Goal: Task Accomplishment & Management: Manage account settings

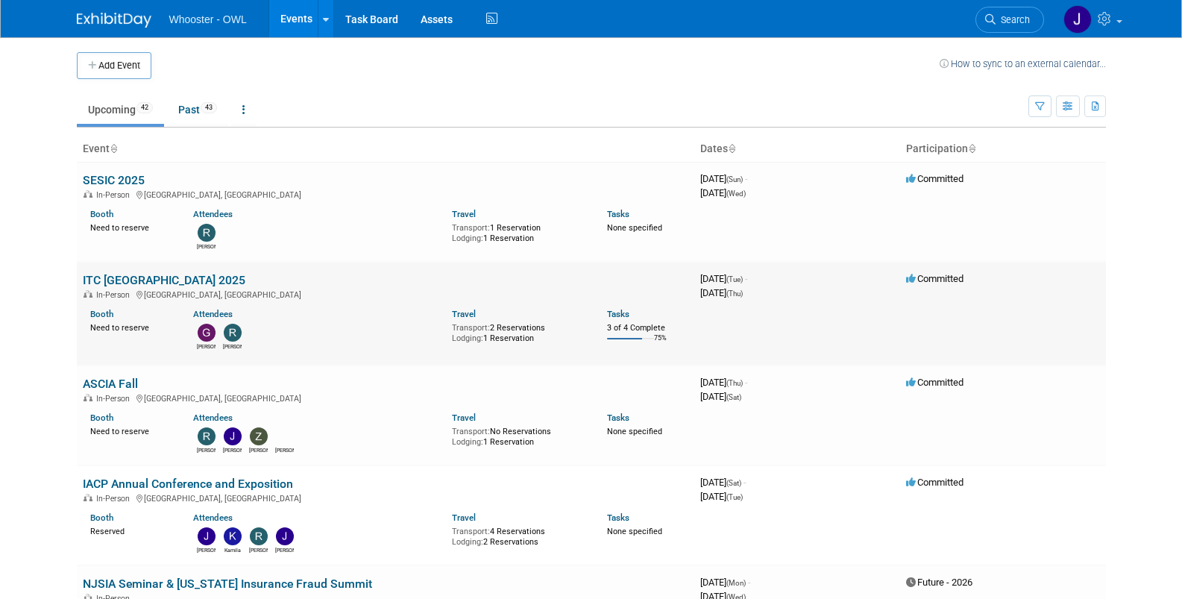
scroll to position [75, 0]
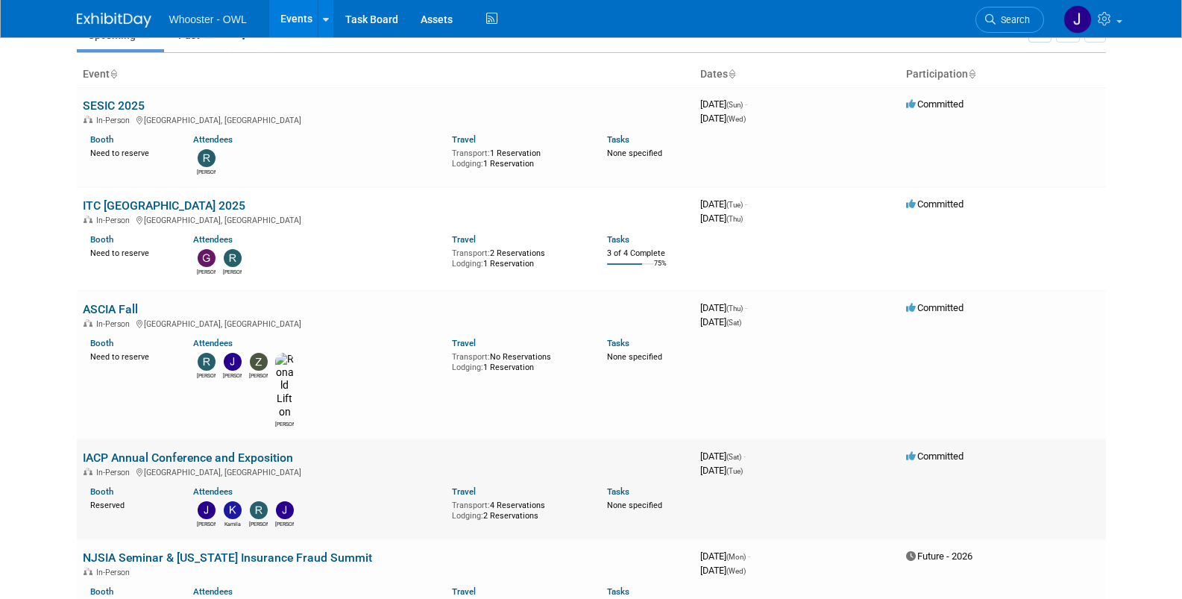
click at [208, 451] on link "IACP Annual Conference and Exposition" at bounding box center [188, 458] width 210 height 14
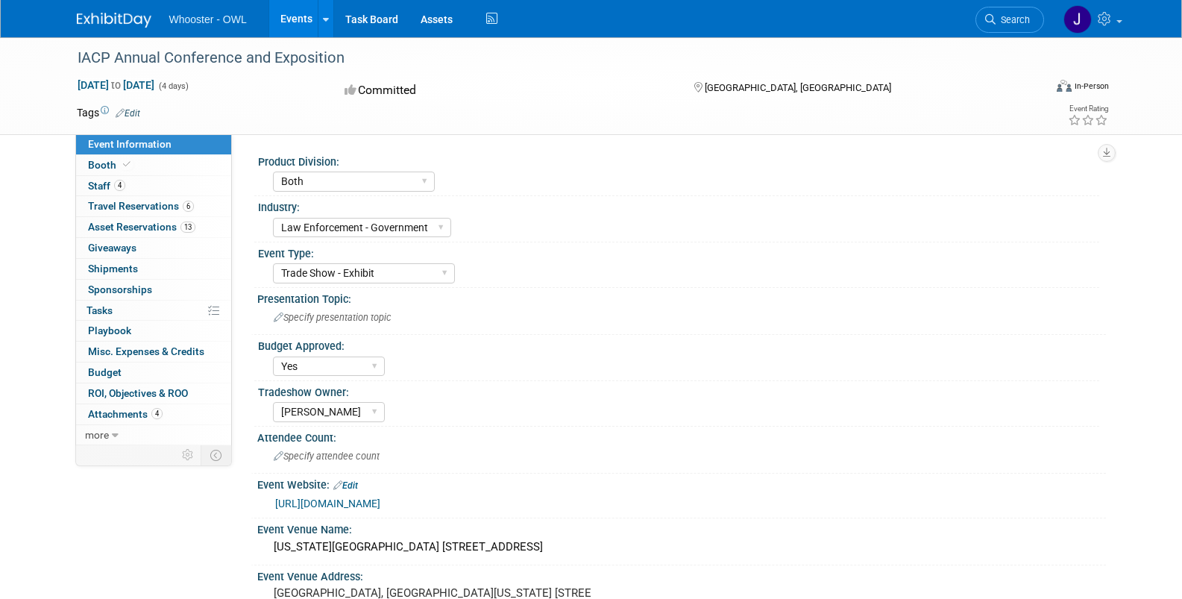
select select "Both"
select select "Law Enforcement - Government"
select select "Trade Show - Exhibit"
select select "Yes"
select select "Kamila Castaneda"
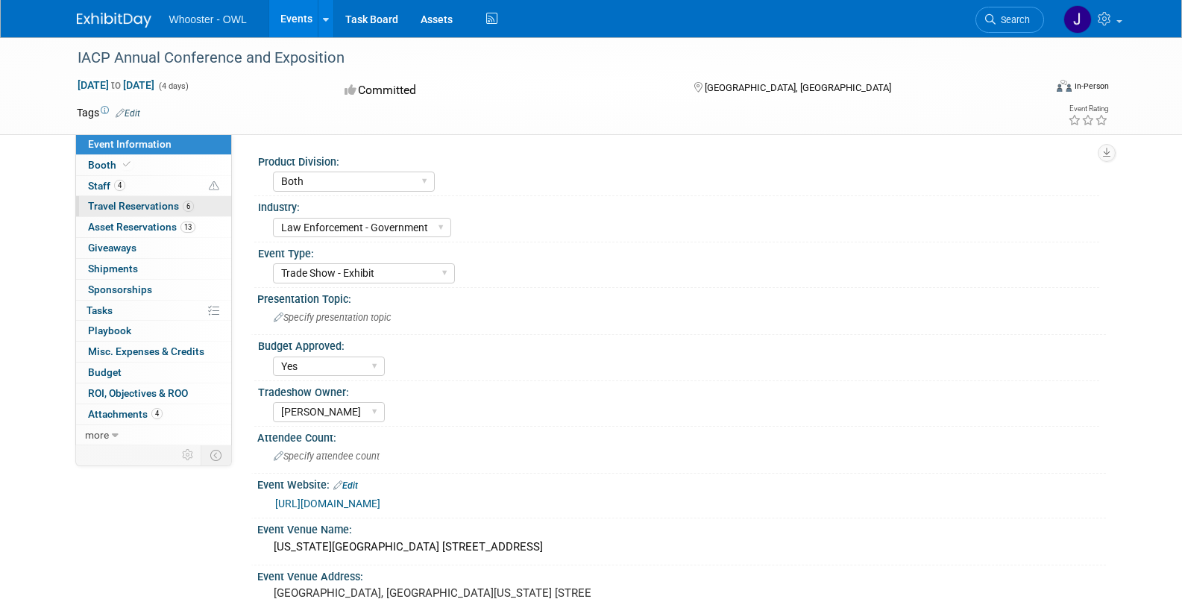
click at [98, 206] on span "Travel Reservations 6" at bounding box center [141, 206] width 106 height 12
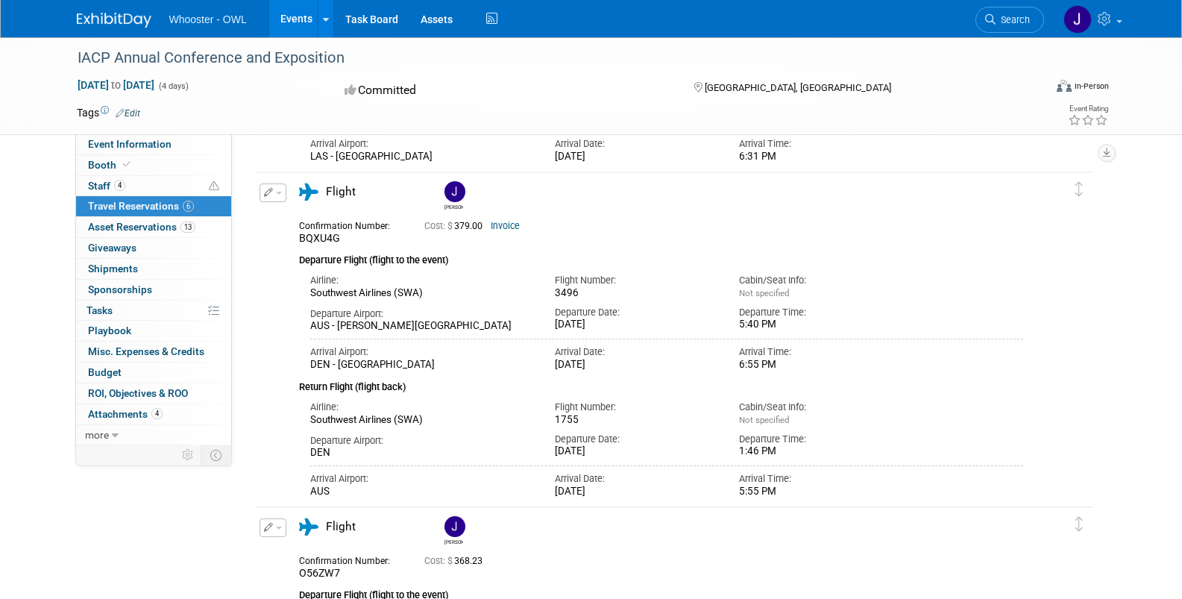
scroll to position [522, 0]
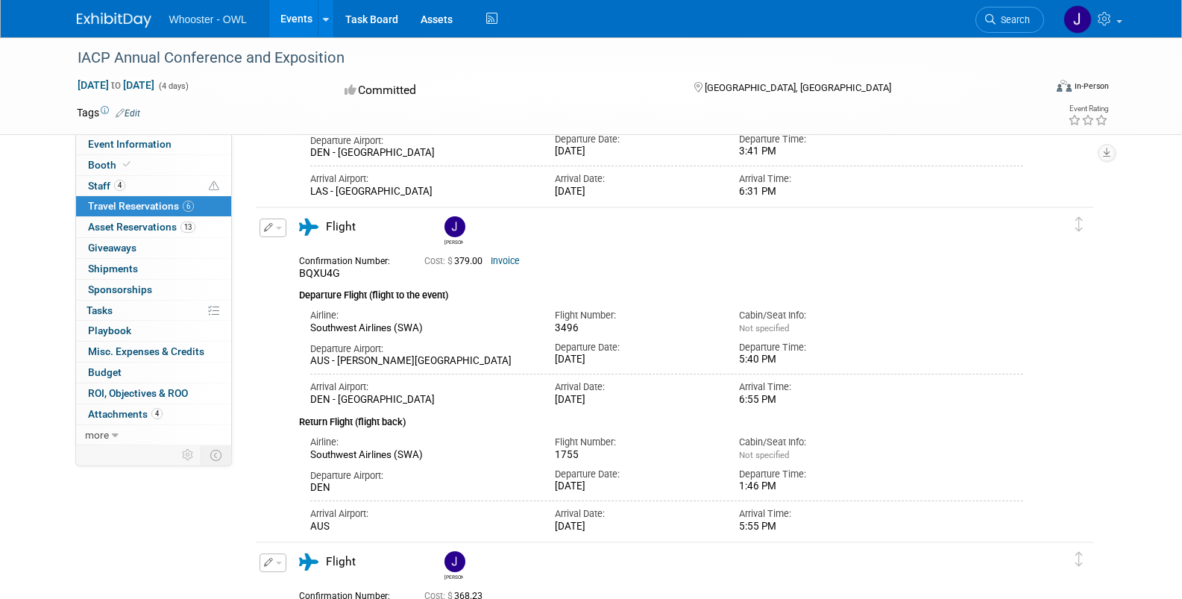
click at [1129, 320] on div "IACP Annual Conference and Exposition Oct 18, 2025 to Oct 21, 2025 (4 days) Oct…" at bounding box center [591, 496] width 1182 height 1962
click at [109, 12] on link at bounding box center [123, 13] width 92 height 12
